Goal: Information Seeking & Learning: Check status

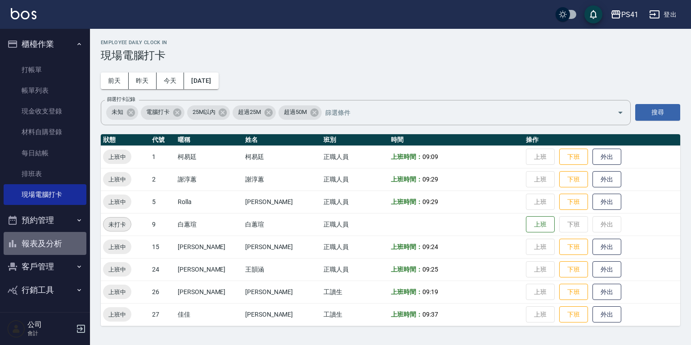
click at [73, 238] on button "報表及分析" at bounding box center [45, 243] width 83 height 23
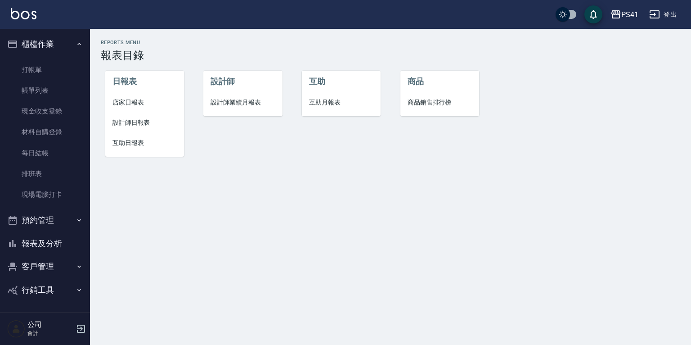
click at [137, 131] on li "設計師日報表" at bounding box center [144, 122] width 79 height 20
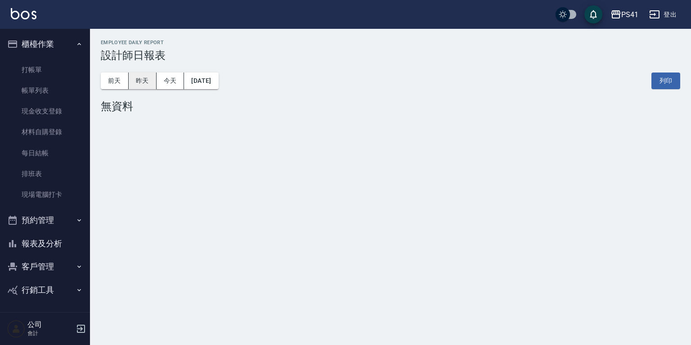
click at [139, 84] on button "昨天" at bounding box center [143, 80] width 28 height 17
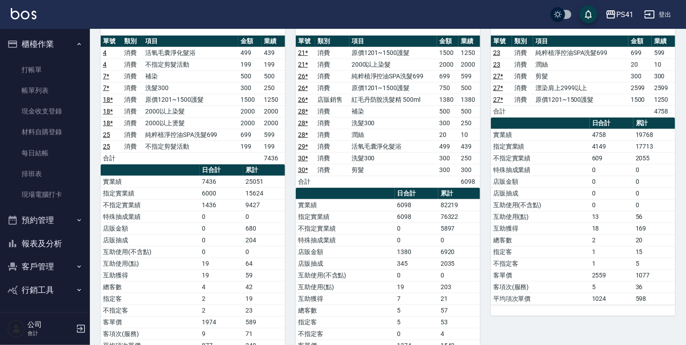
scroll to position [72, 0]
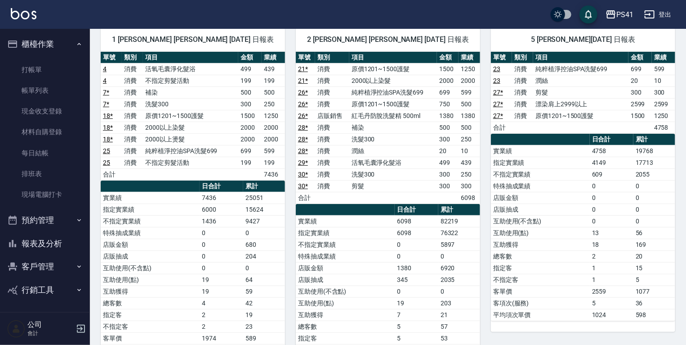
click at [54, 246] on button "報表及分析" at bounding box center [45, 243] width 83 height 23
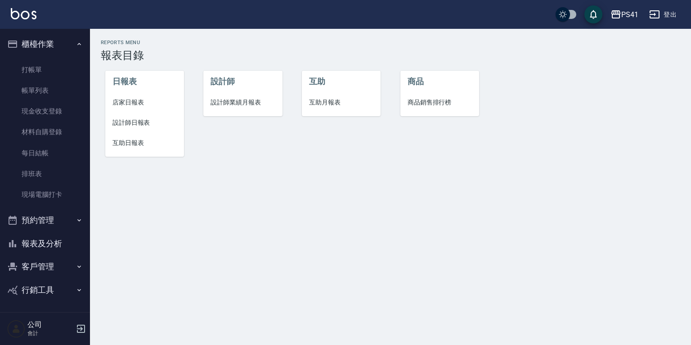
click at [220, 96] on li "設計師業績月報表" at bounding box center [242, 102] width 79 height 20
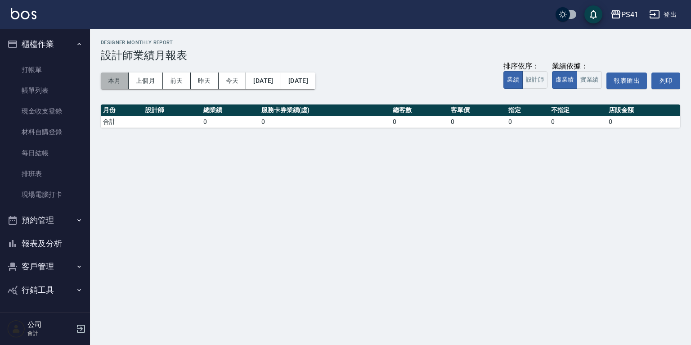
click at [124, 80] on button "本月" at bounding box center [115, 80] width 28 height 17
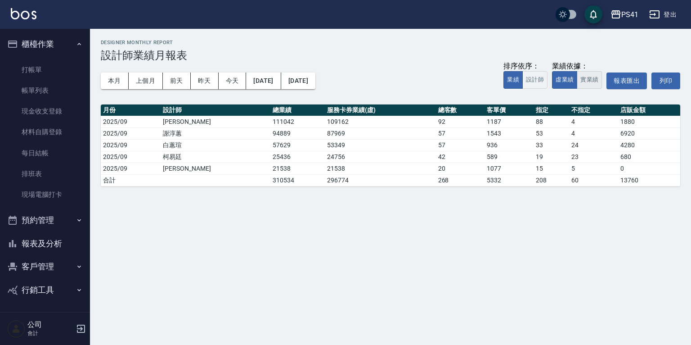
click at [594, 81] on button "實業績" at bounding box center [589, 80] width 25 height 18
click at [565, 79] on button "虛業績" at bounding box center [564, 80] width 25 height 18
click at [143, 83] on button "上個月" at bounding box center [146, 80] width 34 height 17
click at [49, 244] on button "報表及分析" at bounding box center [45, 243] width 83 height 23
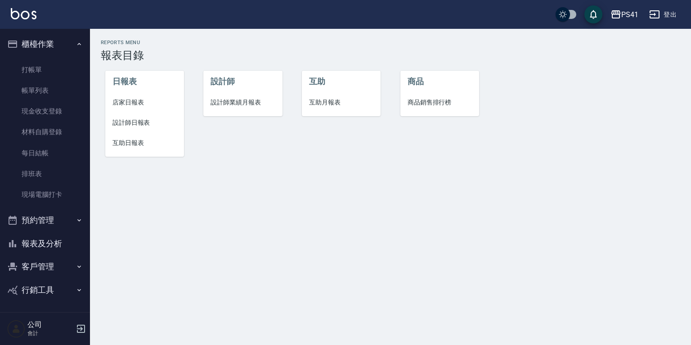
click at [135, 146] on span "互助日報表" at bounding box center [144, 142] width 64 height 9
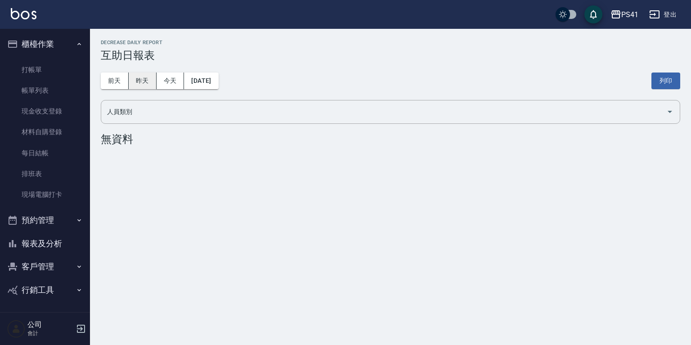
click at [140, 78] on button "昨天" at bounding box center [143, 80] width 28 height 17
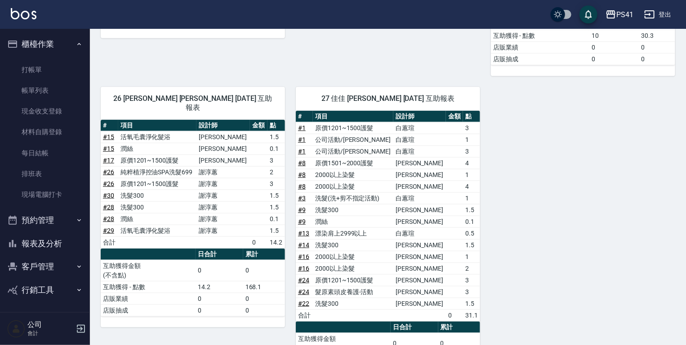
scroll to position [556, 0]
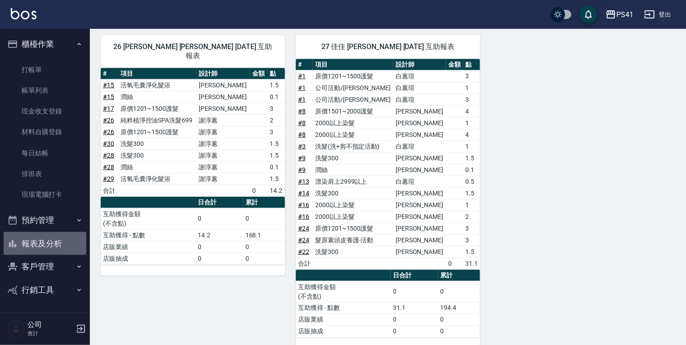
click at [45, 243] on button "報表及分析" at bounding box center [45, 243] width 83 height 23
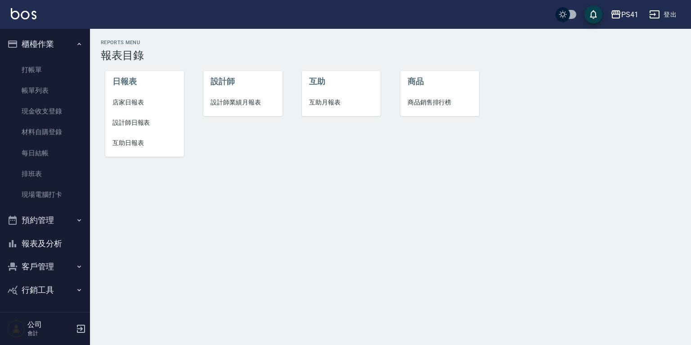
click at [327, 108] on li "互助月報表" at bounding box center [341, 102] width 79 height 20
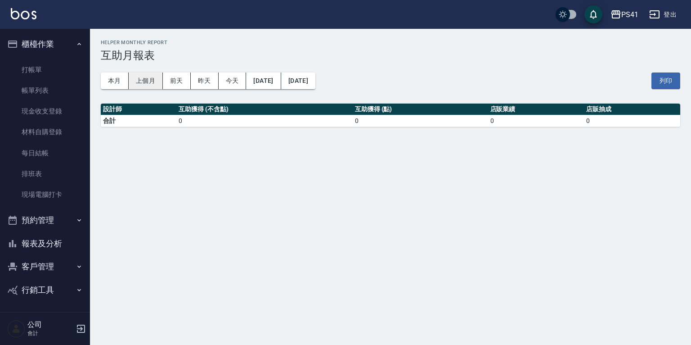
click at [149, 87] on button "上個月" at bounding box center [146, 80] width 34 height 17
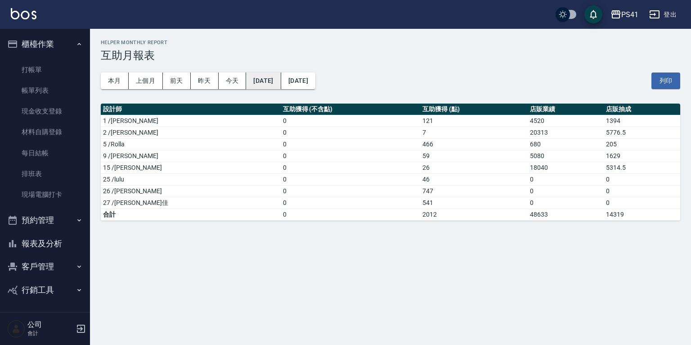
click at [278, 84] on button "2025/08/01" at bounding box center [263, 80] width 35 height 17
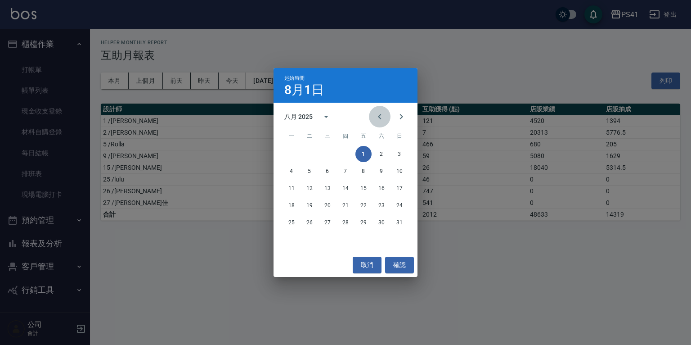
click at [381, 117] on icon "Previous month" at bounding box center [379, 116] width 11 height 11
click at [347, 153] on button "1" at bounding box center [345, 154] width 16 height 16
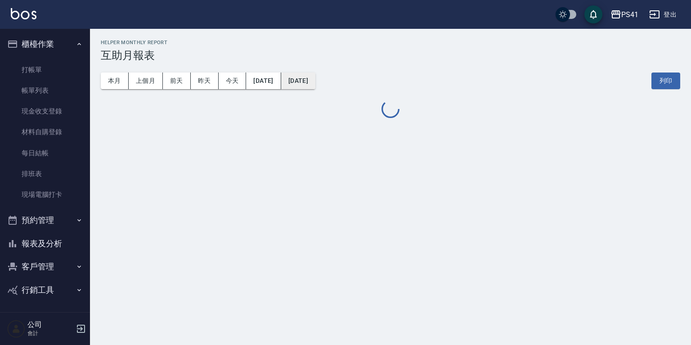
click at [315, 83] on button "2025/08/31" at bounding box center [298, 80] width 34 height 17
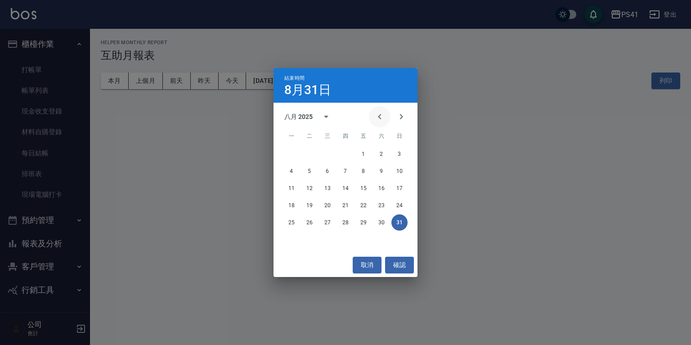
click at [381, 114] on icon "Previous month" at bounding box center [379, 116] width 11 height 11
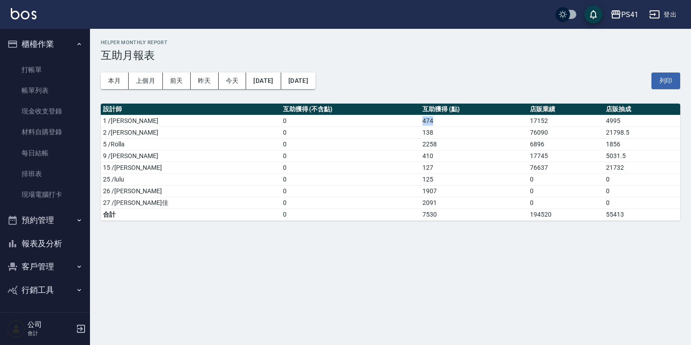
click at [420, 115] on td "474" at bounding box center [474, 121] width 108 height 12
drag, startPoint x: 381, startPoint y: 114, endPoint x: 334, endPoint y: 77, distance: 59.9
click at [315, 77] on button "2025/08/31" at bounding box center [298, 80] width 34 height 17
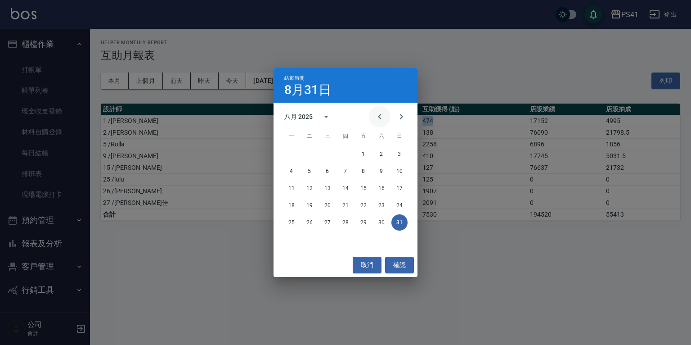
click at [372, 117] on button "Previous month" at bounding box center [380, 117] width 22 height 22
click at [373, 117] on button "Previous month" at bounding box center [380, 117] width 22 height 22
click at [386, 223] on button "31" at bounding box center [381, 222] width 16 height 16
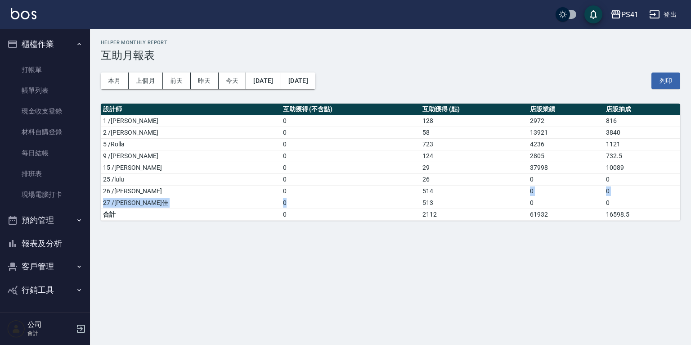
drag, startPoint x: 384, startPoint y: 194, endPoint x: 371, endPoint y: 196, distance: 13.6
click at [371, 196] on tbody "1 /柯易廷 0 128 2972 816 2 /謝淳蕙 0 58 13921 3840 5 /Rolla 0 723 4236 1121 9 /白蕙瑄 0 …" at bounding box center [390, 167] width 579 height 105
click at [275, 85] on button "2025/05/01" at bounding box center [263, 80] width 35 height 17
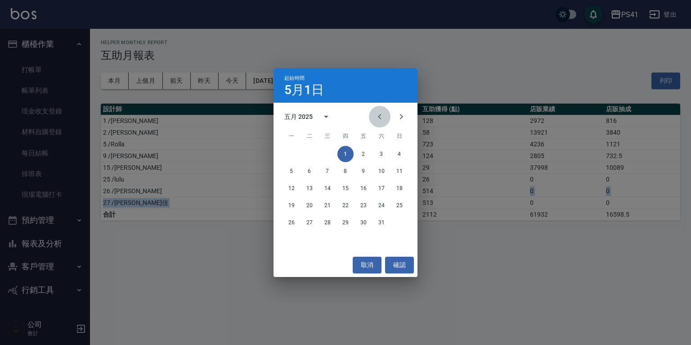
click at [379, 113] on icon "Previous month" at bounding box center [379, 116] width 11 height 11
click at [309, 150] on button "1" at bounding box center [309, 154] width 16 height 16
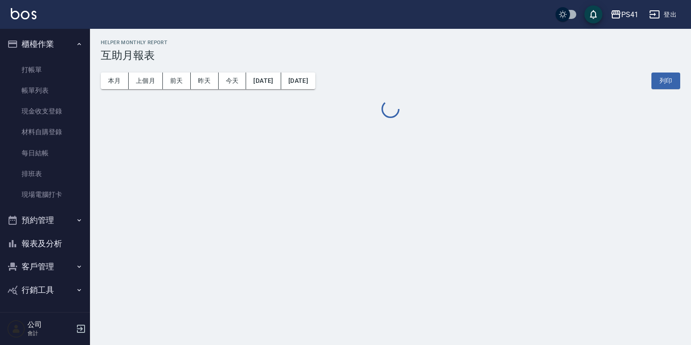
click at [335, 92] on div "本月 上個月 前天 昨天 今天 2025/04/01 2025/05/31 列印" at bounding box center [390, 81] width 579 height 38
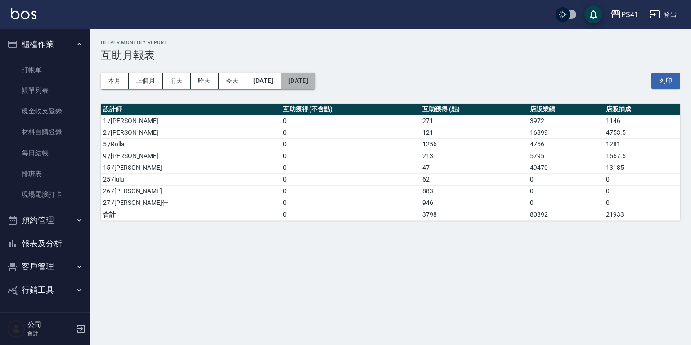
click at [315, 86] on button "2025/05/31" at bounding box center [298, 80] width 34 height 17
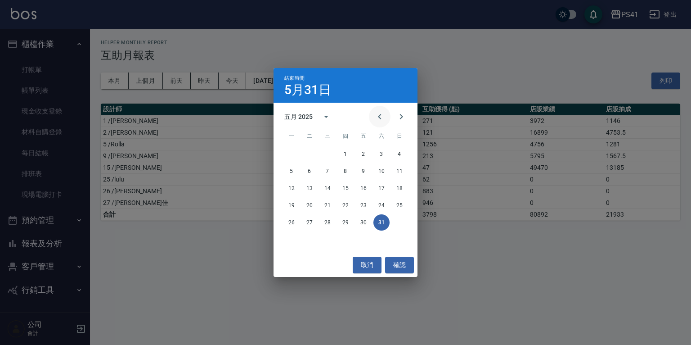
click at [379, 117] on icon "Previous month" at bounding box center [379, 116] width 3 height 5
click at [332, 221] on button "30" at bounding box center [327, 222] width 16 height 16
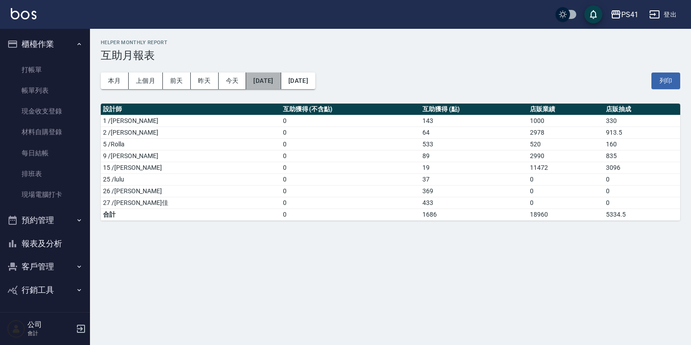
click at [268, 77] on button "2025/04/01" at bounding box center [263, 80] width 35 height 17
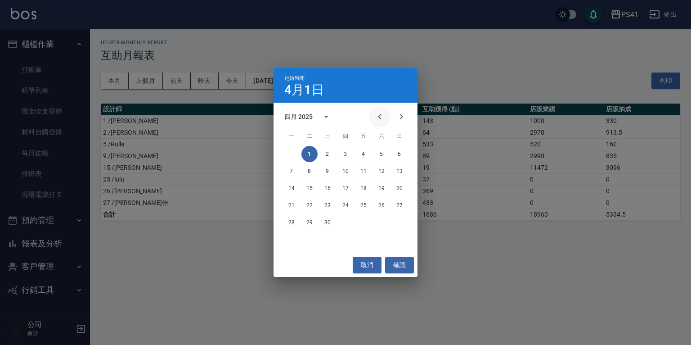
click at [376, 115] on icon "Previous month" at bounding box center [379, 116] width 11 height 11
click at [381, 152] on button "1" at bounding box center [381, 154] width 16 height 16
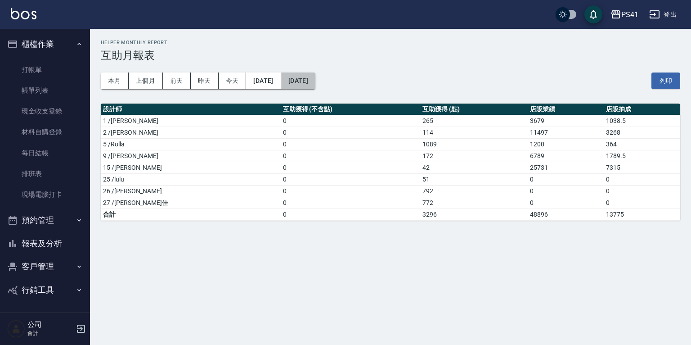
click at [315, 86] on button "2025/04/30" at bounding box center [298, 80] width 34 height 17
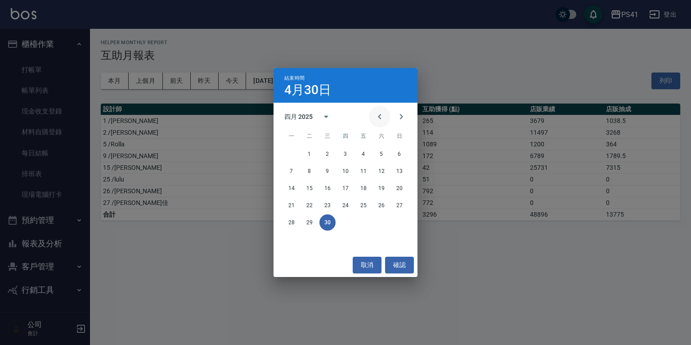
click at [372, 112] on button "Previous month" at bounding box center [380, 117] width 22 height 22
click at [289, 238] on button "31" at bounding box center [291, 239] width 16 height 16
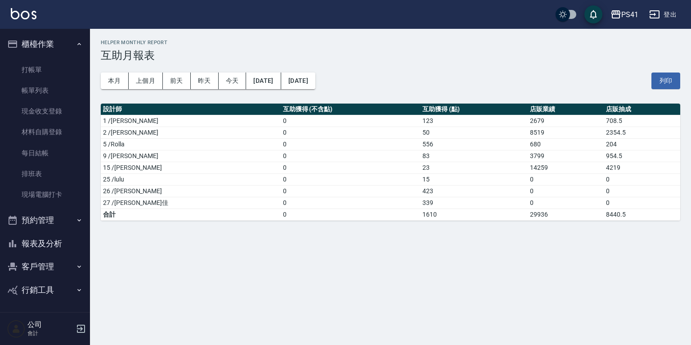
click at [420, 185] on td "423" at bounding box center [474, 191] width 108 height 12
drag, startPoint x: 390, startPoint y: 186, endPoint x: 354, endPoint y: 191, distance: 35.9
click at [354, 191] on tr "26 /溫佳惇 0 423 0 0" at bounding box center [390, 191] width 579 height 12
click at [315, 80] on button "2025/03/31" at bounding box center [298, 80] width 34 height 17
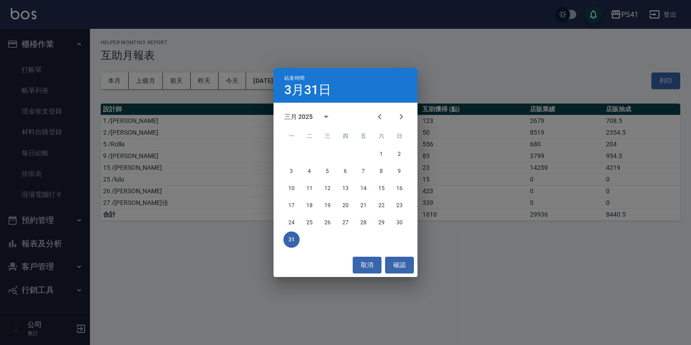
click at [256, 81] on div "結束時間 3月31日 三月 2025 一 二 三 四 五 六 日 1 2 3 4 5 6 7 8 9 10 11 12 13 14 15 16 17 18 1…" at bounding box center [345, 172] width 691 height 345
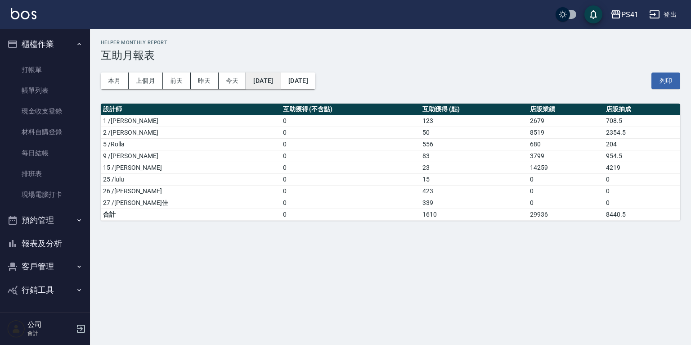
click at [266, 78] on button "2025/03/01" at bounding box center [263, 80] width 35 height 17
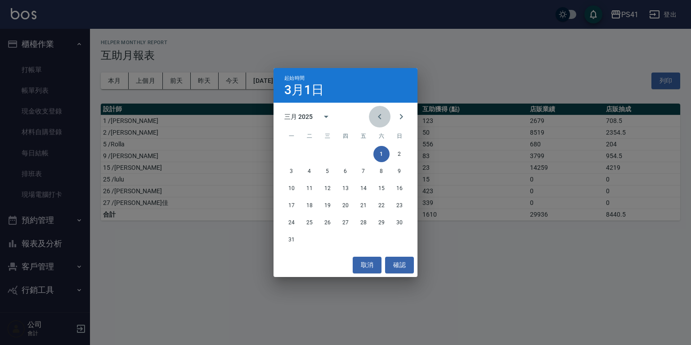
click at [381, 120] on icon "Previous month" at bounding box center [379, 116] width 11 height 11
click at [378, 153] on button "1" at bounding box center [381, 154] width 16 height 16
click at [377, 116] on icon "Previous month" at bounding box center [379, 116] width 11 height 11
click at [396, 116] on icon "Next month" at bounding box center [401, 116] width 11 height 11
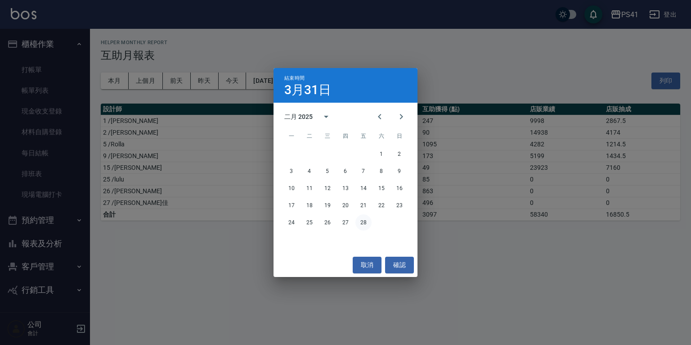
click at [357, 224] on button "28" at bounding box center [363, 222] width 16 height 16
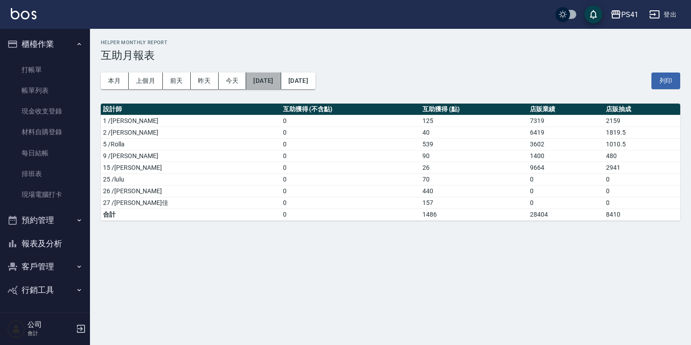
click at [278, 73] on button "2025/02/01" at bounding box center [263, 80] width 35 height 17
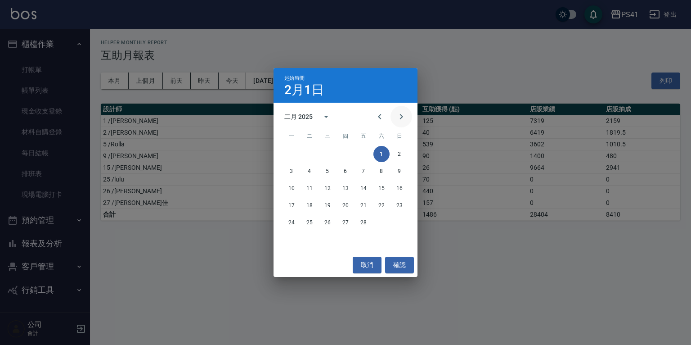
click at [398, 114] on icon "Next month" at bounding box center [401, 116] width 11 height 11
click at [398, 115] on icon "Next month" at bounding box center [401, 116] width 11 height 11
click at [397, 151] on button "1" at bounding box center [399, 154] width 16 height 16
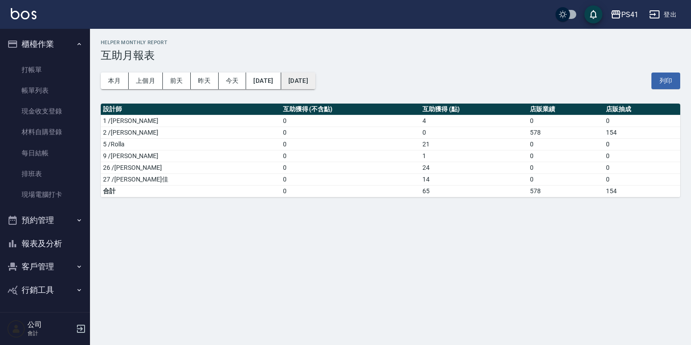
click at [315, 85] on button "2025/06/01" at bounding box center [298, 80] width 34 height 17
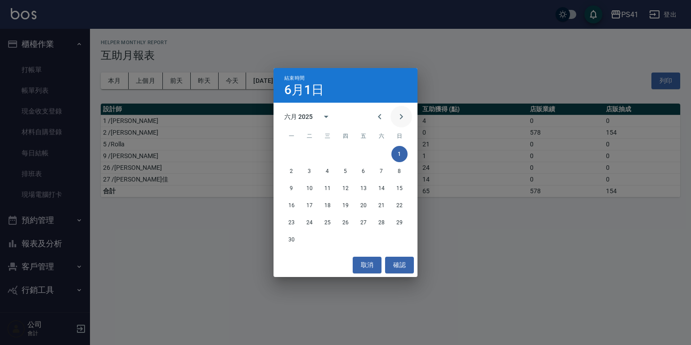
click at [401, 119] on icon "Next month" at bounding box center [401, 116] width 11 height 11
click at [374, 112] on button "Previous month" at bounding box center [380, 117] width 22 height 22
click at [293, 237] on button "30" at bounding box center [291, 239] width 16 height 16
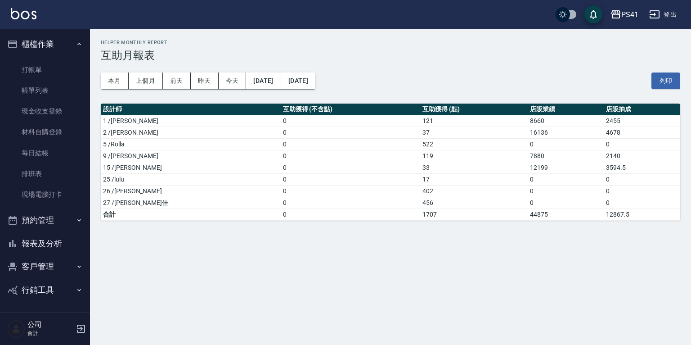
click at [36, 263] on button "客戶管理" at bounding box center [45, 266] width 83 height 23
click at [36, 294] on link "客戶列表" at bounding box center [45, 292] width 83 height 21
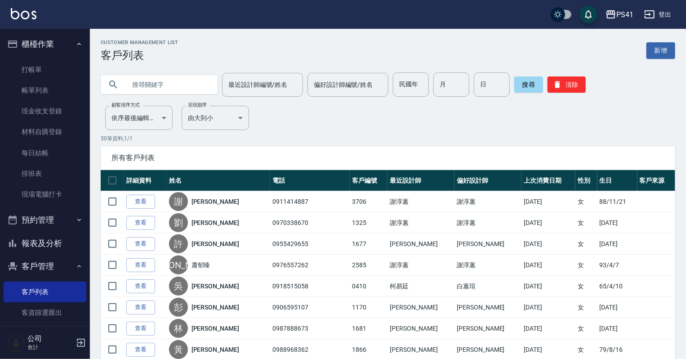
click at [149, 85] on input "text" at bounding box center [168, 84] width 85 height 24
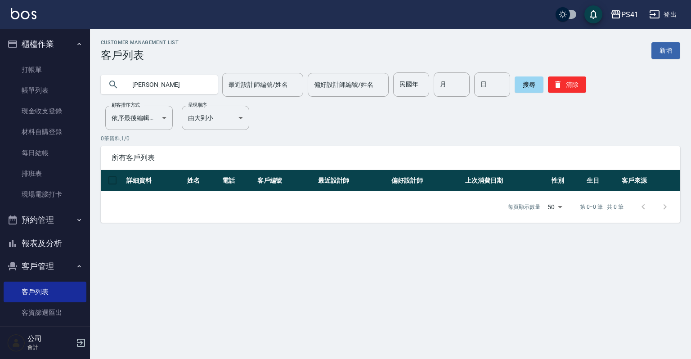
type input "曾健"
click at [571, 89] on button "清除" at bounding box center [567, 84] width 38 height 16
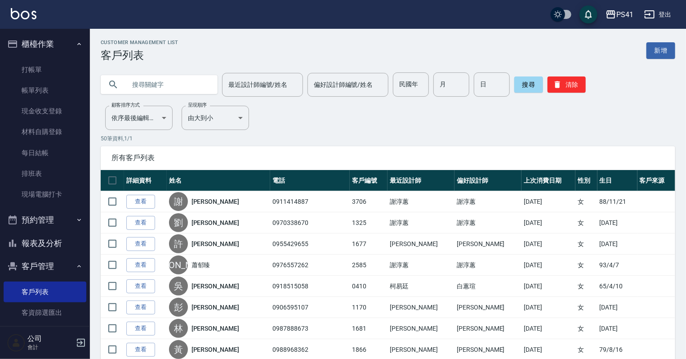
click at [147, 84] on input "text" at bounding box center [168, 84] width 85 height 24
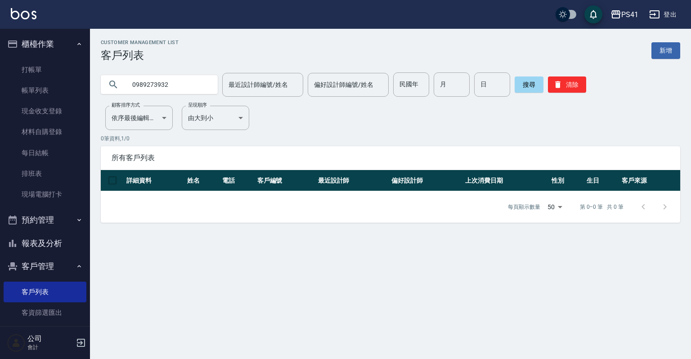
type input "0989273932"
click at [559, 82] on icon "button" at bounding box center [557, 84] width 9 height 9
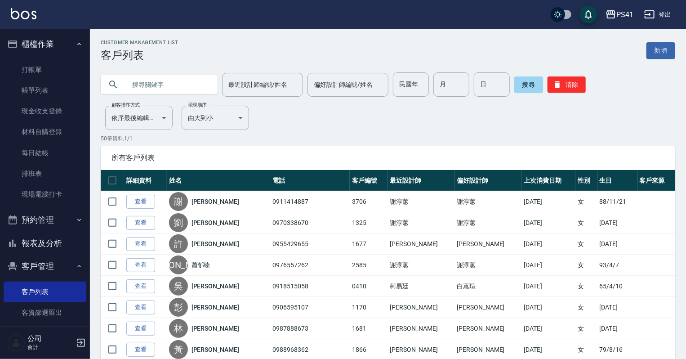
click at [191, 88] on input "text" at bounding box center [168, 84] width 85 height 24
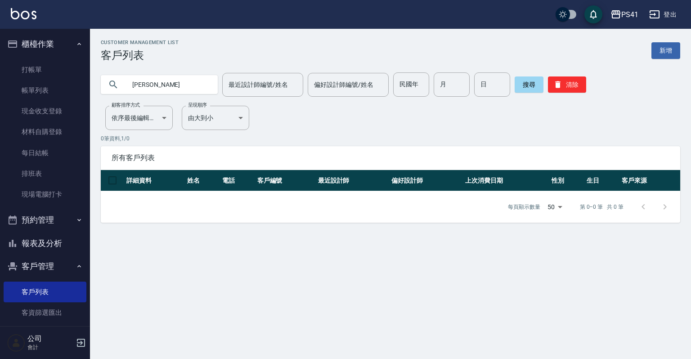
type input "江"
click at [559, 86] on icon "button" at bounding box center [557, 84] width 9 height 9
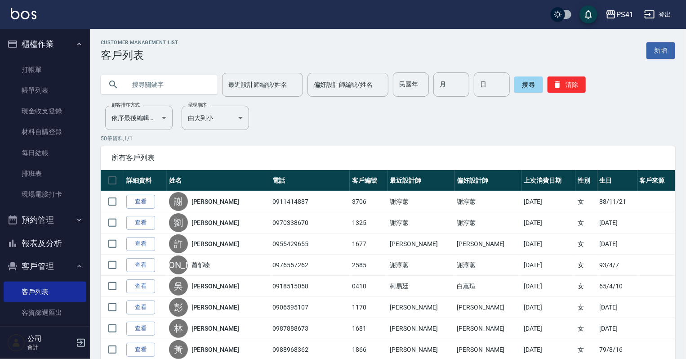
drag, startPoint x: 186, startPoint y: 81, endPoint x: 180, endPoint y: 81, distance: 5.4
click at [181, 81] on input "text" at bounding box center [168, 84] width 85 height 24
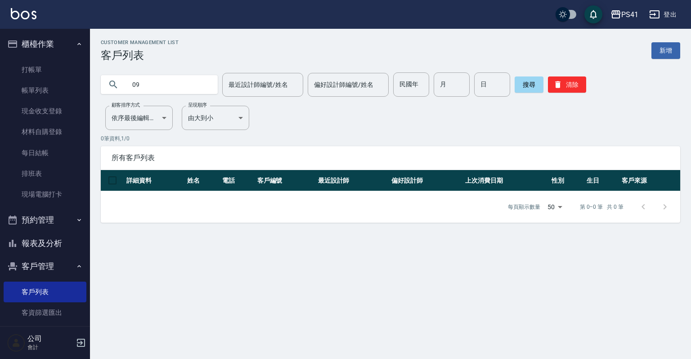
type input "0"
click at [420, 101] on div "Customer Management List 客戶列表 新增 最近設計師編號/姓名 最近設計師編號/姓名 偏好設計師編號/姓名 偏好設計師編號/姓名 民國…" at bounding box center [390, 131] width 601 height 183
click at [416, 92] on input "民國年" at bounding box center [411, 84] width 36 height 24
type input "7"
type input "763"
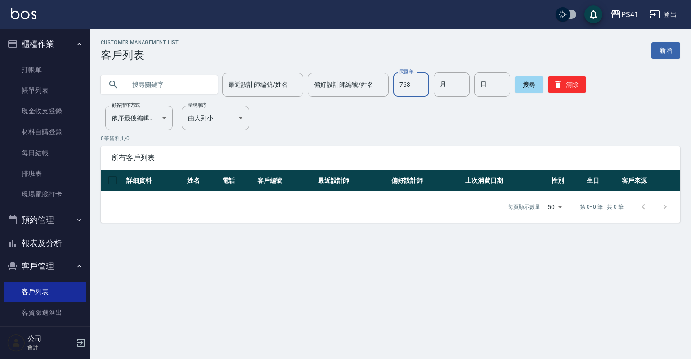
click at [423, 85] on input "763" at bounding box center [411, 84] width 36 height 24
type input "76"
type input "11"
type input "19"
click at [139, 86] on input "text" at bounding box center [168, 84] width 85 height 24
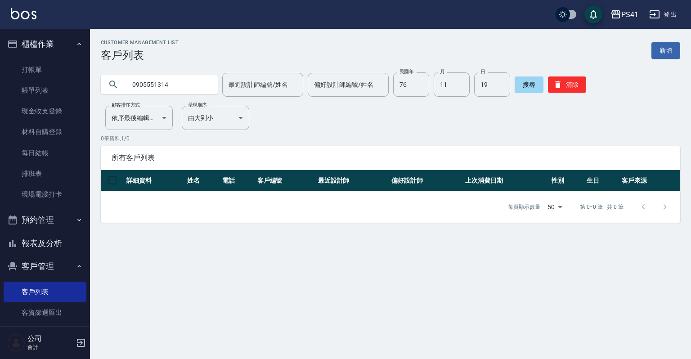
type input "0905551314"
click at [444, 87] on input "11" at bounding box center [452, 84] width 36 height 24
click at [414, 88] on input "76" at bounding box center [411, 84] width 36 height 24
click at [516, 85] on button "搜尋" at bounding box center [529, 84] width 29 height 16
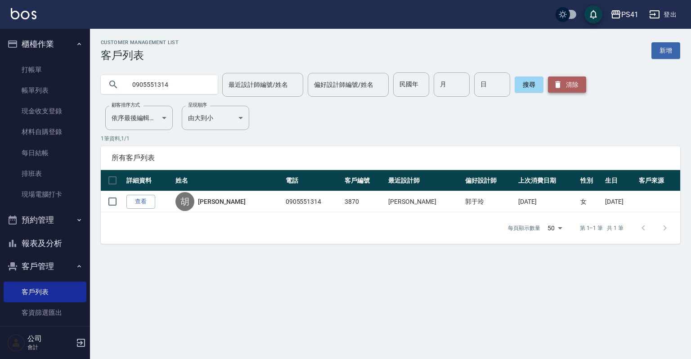
click at [575, 87] on button "清除" at bounding box center [567, 84] width 38 height 16
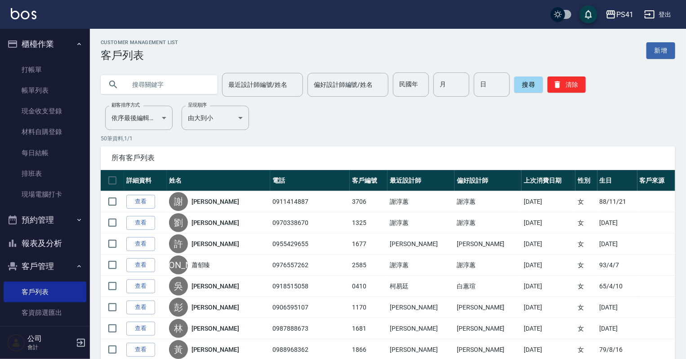
click at [171, 88] on input "text" at bounding box center [168, 84] width 85 height 24
type input "0908725820"
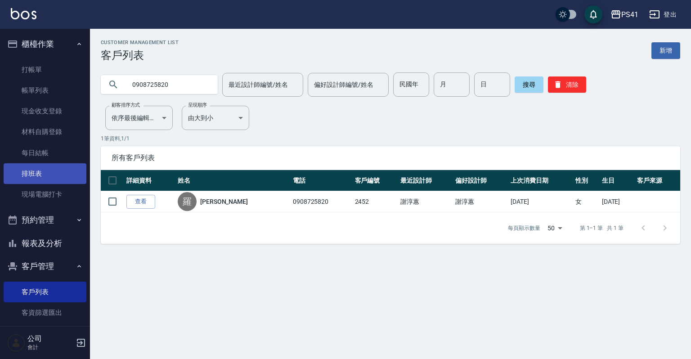
click at [40, 171] on link "排班表" at bounding box center [45, 173] width 83 height 21
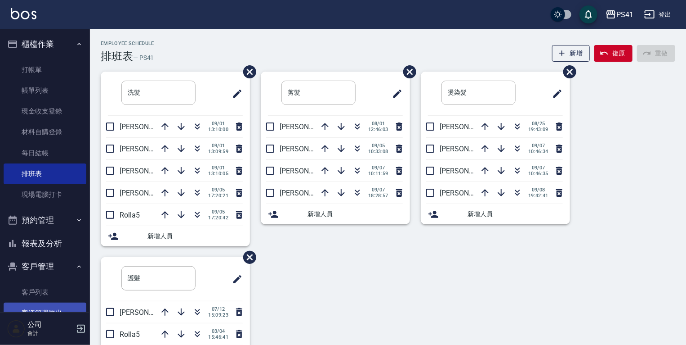
drag, startPoint x: 27, startPoint y: 298, endPoint x: 27, endPoint y: 312, distance: 13.9
click at [27, 298] on link "客戶列表" at bounding box center [45, 292] width 83 height 21
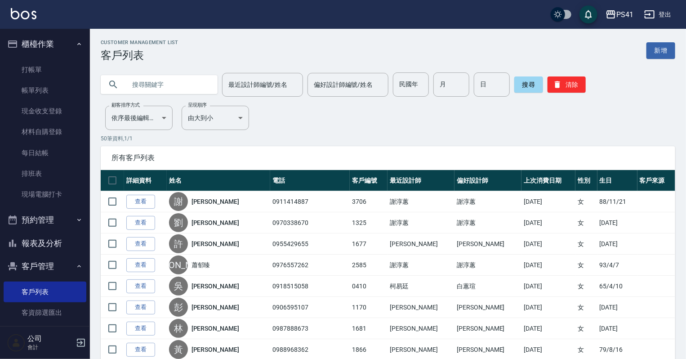
click at [195, 95] on input "text" at bounding box center [168, 84] width 85 height 24
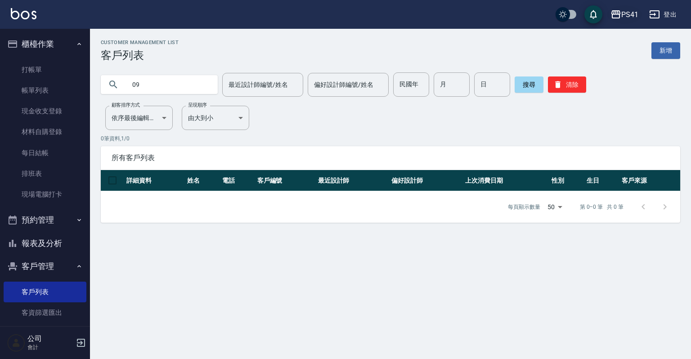
type input "0"
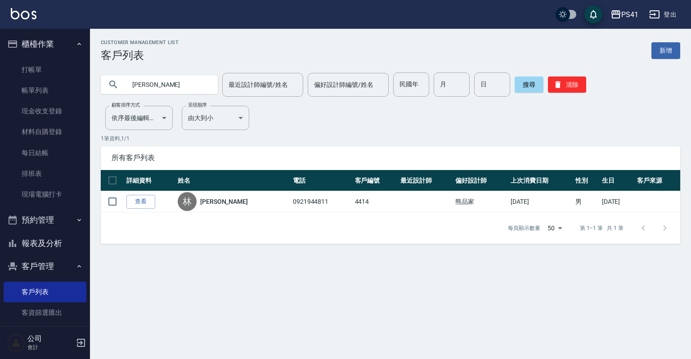
type input "林詠"
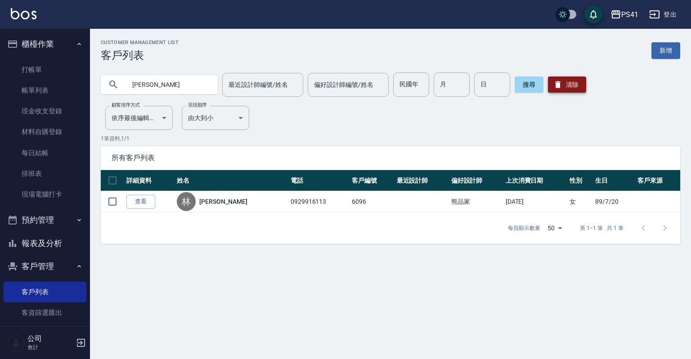
click at [560, 83] on icon "button" at bounding box center [557, 84] width 9 height 9
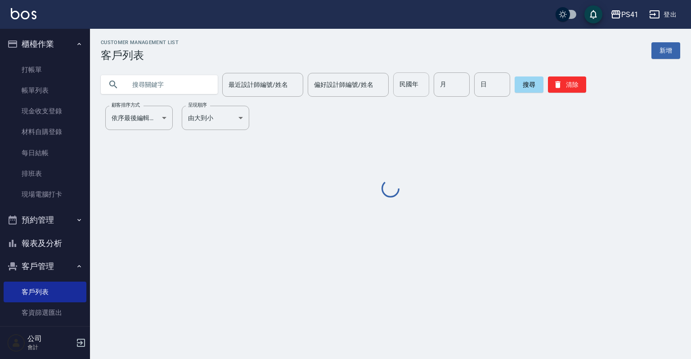
drag, startPoint x: 560, startPoint y: 83, endPoint x: 408, endPoint y: 76, distance: 152.2
click at [530, 81] on div "搜尋 清除" at bounding box center [551, 84] width 72 height 24
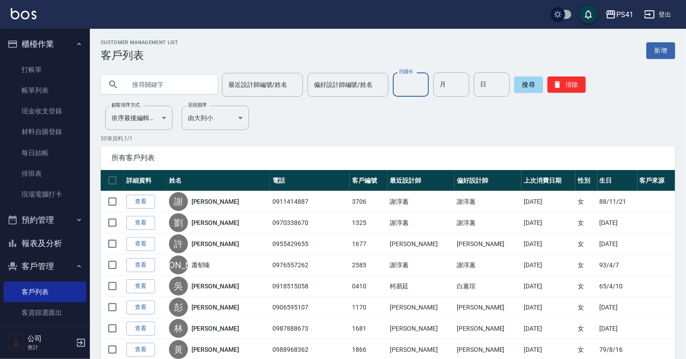
click at [396, 88] on input "民國年" at bounding box center [411, 84] width 36 height 24
type input "88"
type input "12"
type input "22"
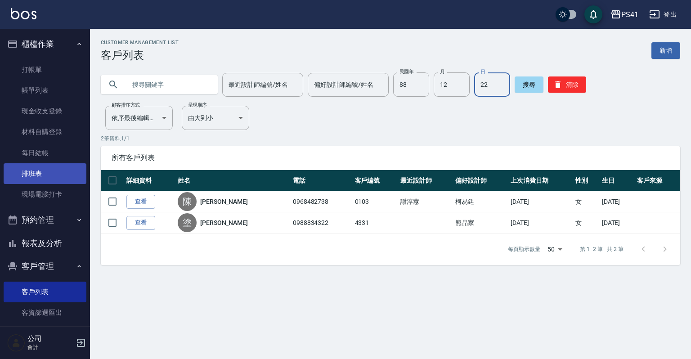
click at [36, 171] on link "排班表" at bounding box center [45, 173] width 83 height 21
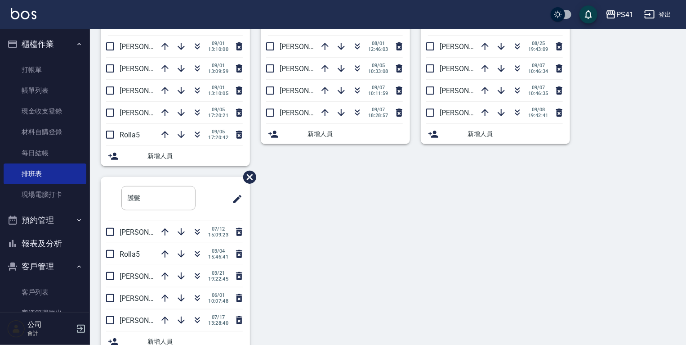
scroll to position [100, 0]
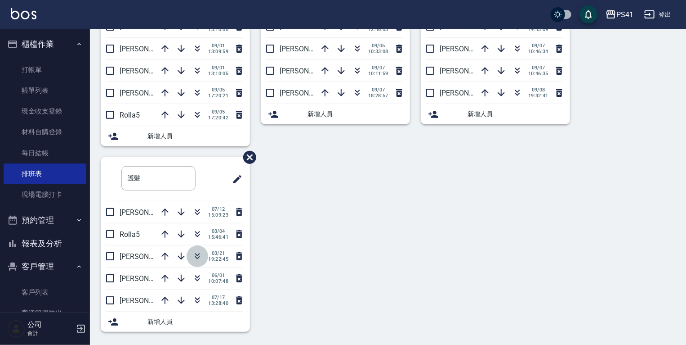
click at [193, 254] on icon "button" at bounding box center [197, 256] width 11 height 11
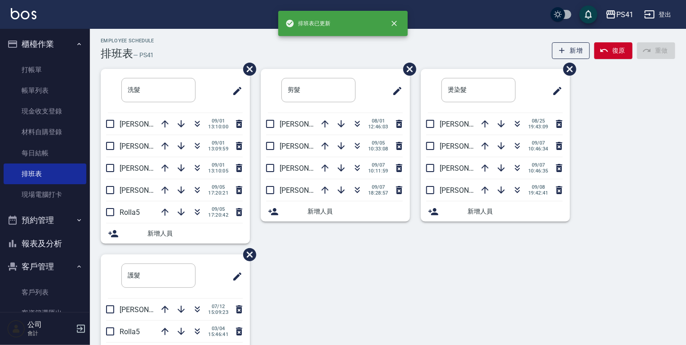
scroll to position [0, 0]
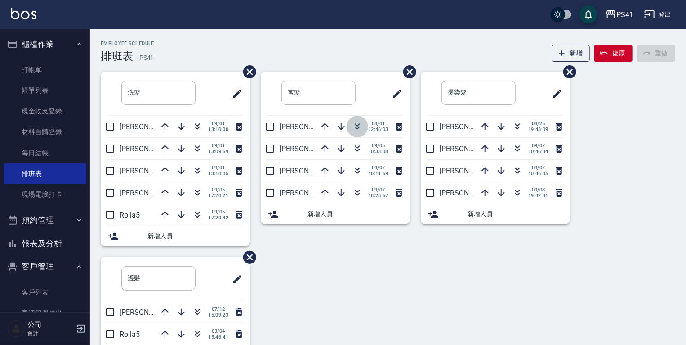
click at [358, 129] on icon "button" at bounding box center [357, 126] width 11 height 11
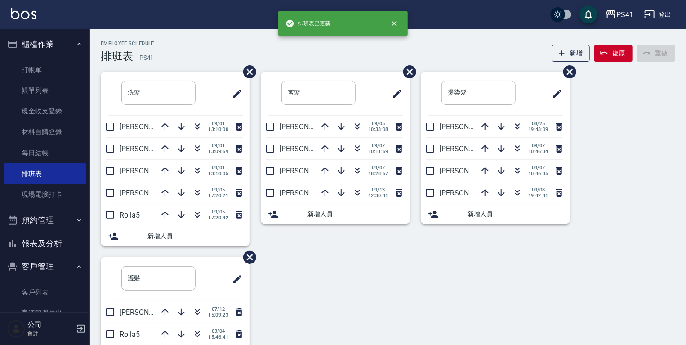
click at [72, 247] on button "報表及分析" at bounding box center [45, 243] width 83 height 23
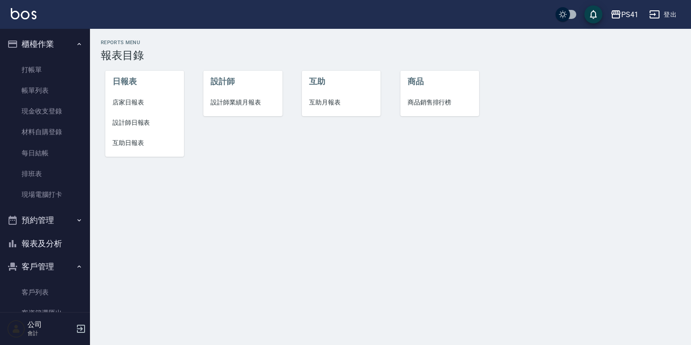
click at [133, 146] on span "互助日報表" at bounding box center [144, 142] width 64 height 9
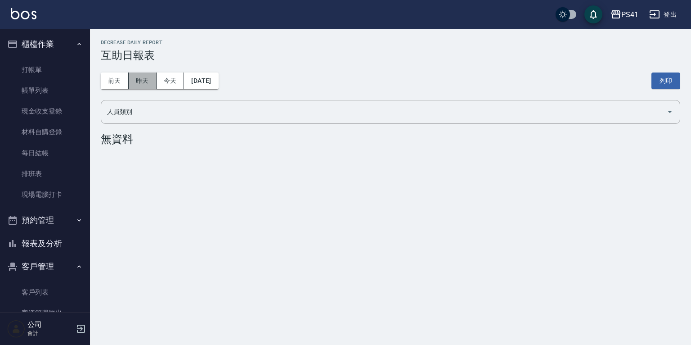
click at [146, 76] on button "昨天" at bounding box center [143, 80] width 28 height 17
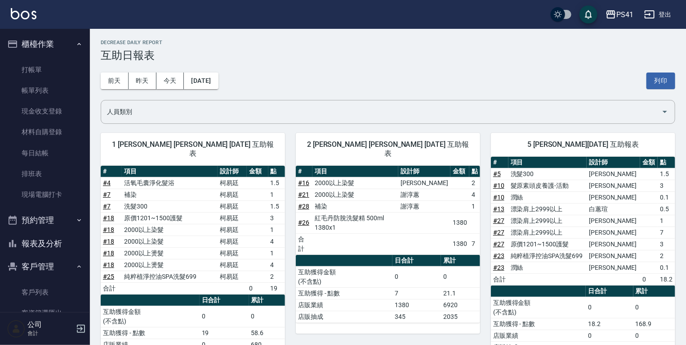
click at [498, 205] on link "# 13" at bounding box center [498, 208] width 11 height 7
click at [498, 219] on link "# 27" at bounding box center [498, 220] width 11 height 7
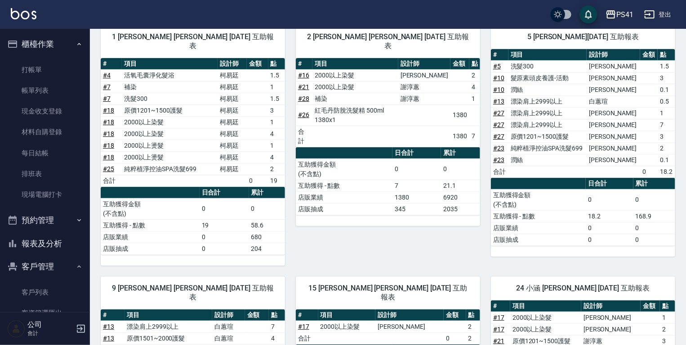
scroll to position [72, 0]
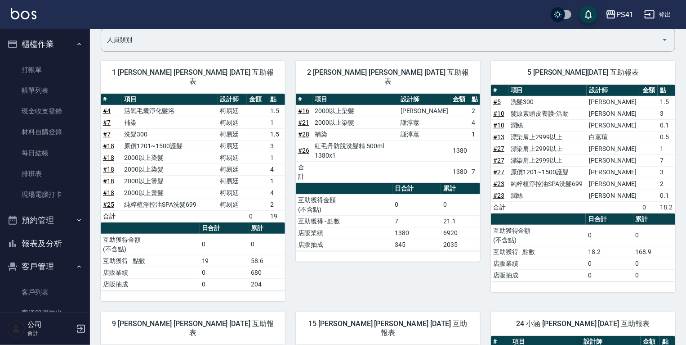
click at [57, 250] on button "報表及分析" at bounding box center [45, 243] width 83 height 23
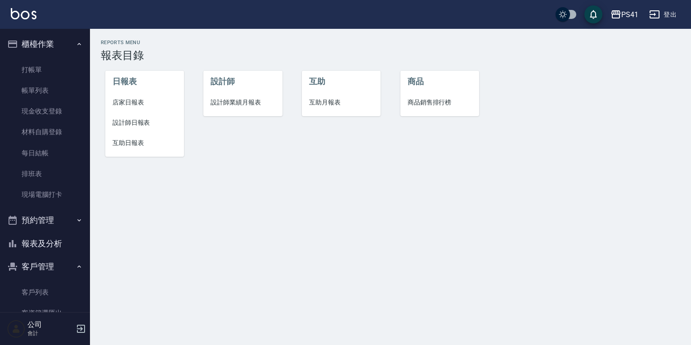
click at [149, 127] on span "設計師日報表" at bounding box center [144, 122] width 64 height 9
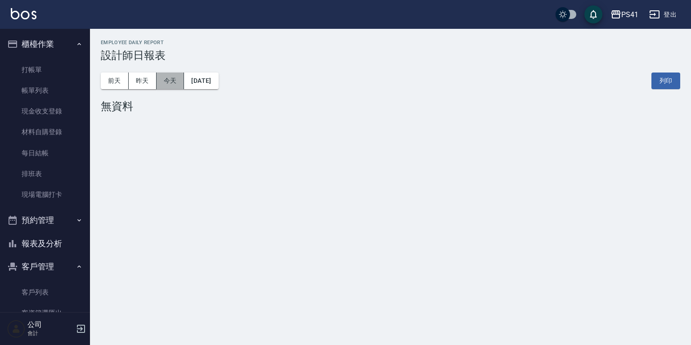
click at [157, 85] on button "今天" at bounding box center [171, 80] width 28 height 17
click at [152, 84] on button "昨天" at bounding box center [143, 80] width 28 height 17
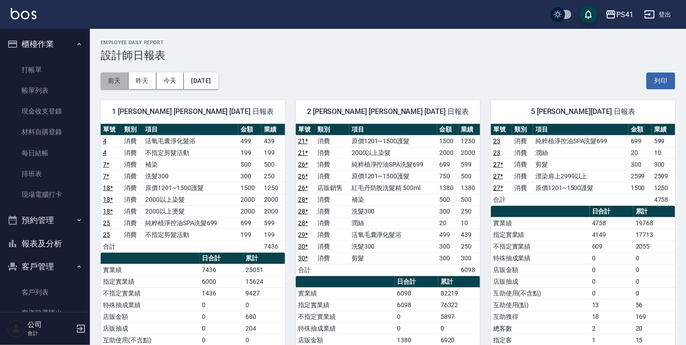
click at [118, 80] on button "前天" at bounding box center [115, 80] width 28 height 17
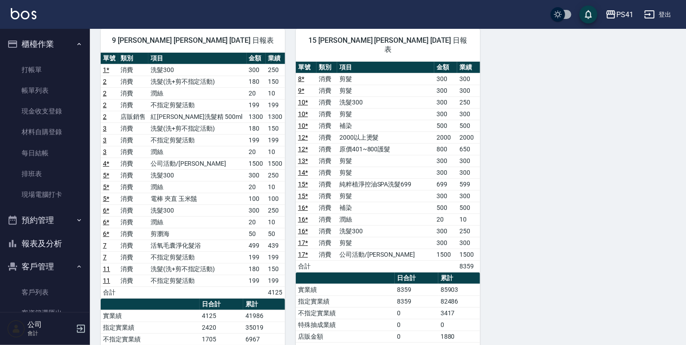
scroll to position [72, 0]
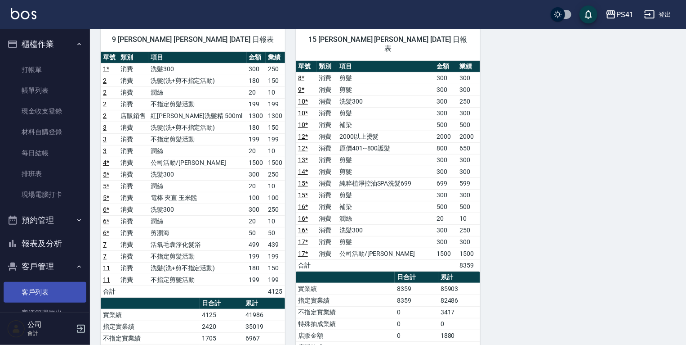
drag, startPoint x: 50, startPoint y: 284, endPoint x: 50, endPoint y: 299, distance: 14.4
click at [50, 284] on link "客戶列表" at bounding box center [45, 292] width 83 height 21
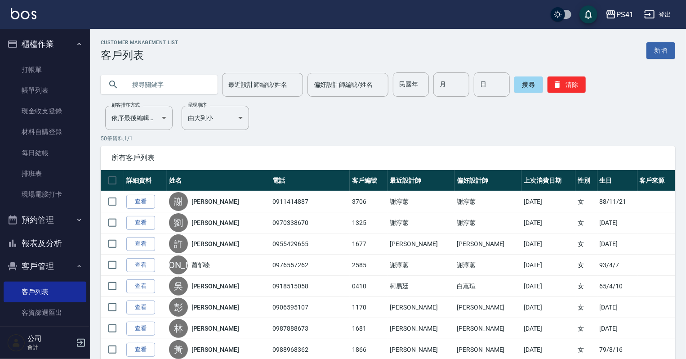
click at [156, 85] on input "text" at bounding box center [168, 84] width 85 height 24
type input "陳易"
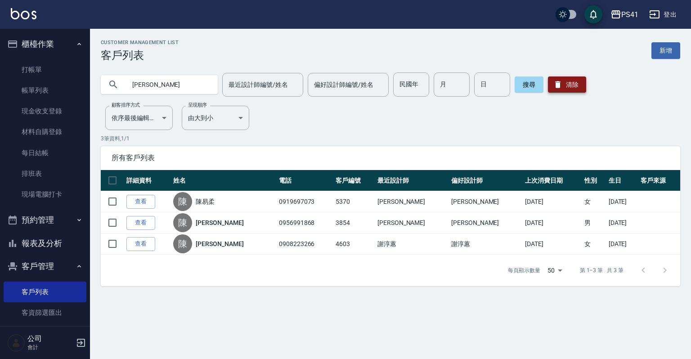
click at [573, 84] on button "清除" at bounding box center [567, 84] width 38 height 16
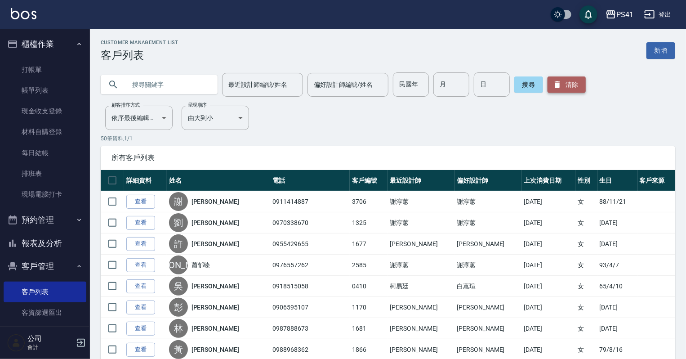
click at [558, 85] on icon "button" at bounding box center [557, 84] width 5 height 7
click at [146, 86] on input "text" at bounding box center [168, 84] width 85 height 24
type input "0976625436"
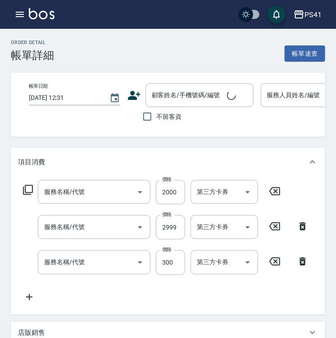
type input "2025/09/12 19:20"
type input "白蕙瑄-9"
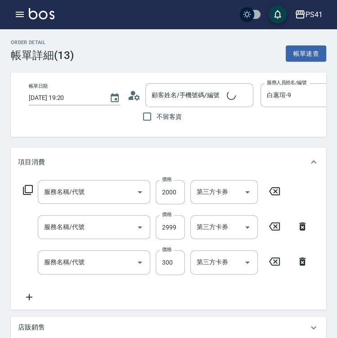
type input "原價1501~2000護髮(52000)"
type input "漂染肩上2999以上(42999)"
type input "剪髮(2300)"
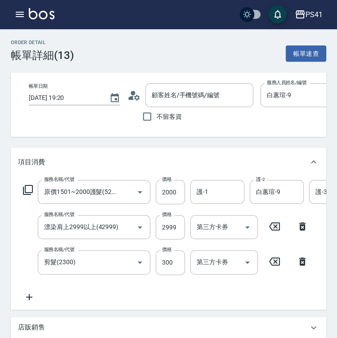
type input "蔡念潔/0958012301/1679"
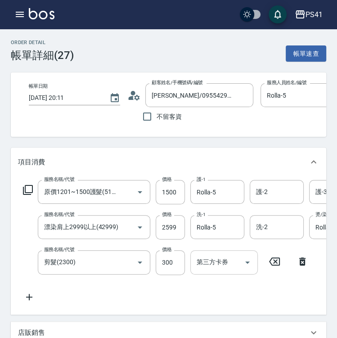
type input "原價1201~1500護髮(51500)"
type input "漂染肩上2999以上(42999)"
type input "剪髮(2300)"
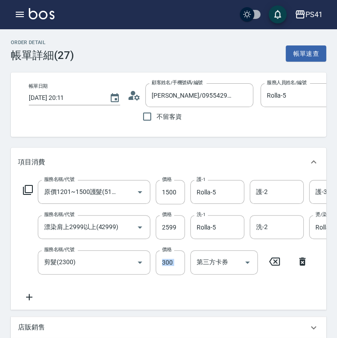
drag, startPoint x: 166, startPoint y: 314, endPoint x: 185, endPoint y: 317, distance: 19.5
click at [185, 309] on div "服務名稱/代號 原價1201~1500護髮(51500) 服務名稱/代號 價格 1500 價格 護-1 Rolla-5 護-1 護-2 護-2 護-3 護-3…" at bounding box center [168, 242] width 315 height 133
drag, startPoint x: 185, startPoint y: 317, endPoint x: 168, endPoint y: 290, distance: 31.3
click at [169, 289] on div "服務名稱/代號 原價1201~1500護髮(51500) 服務名稱/代號 價格 1500 價格 護-1 Rolla-5 護-1 護-2 護-2 護-3 護-3…" at bounding box center [314, 241] width 592 height 122
click at [166, 321] on div "項目消費 服務名稱/代號 原價1201~1500護髮(51500) 服務名稱/代號 價格 1500 價格 護-1 Rolla-5 護-1 護-2 護-2 護-…" at bounding box center [168, 297] width 315 height 298
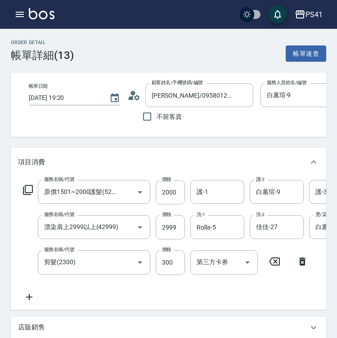
type input "蔡念潔/0958012301/1679"
